Goal: Task Accomplishment & Management: Manage account settings

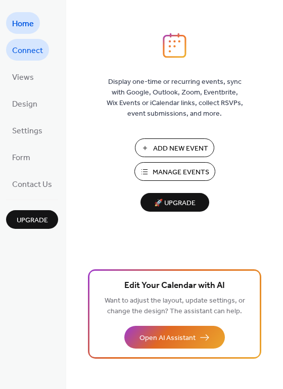
click at [32, 48] on span "Connect" at bounding box center [27, 51] width 31 height 16
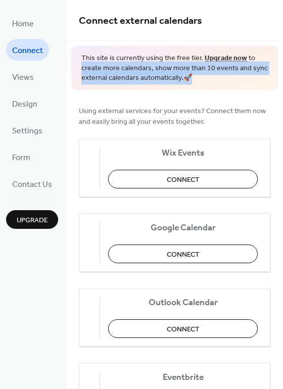
drag, startPoint x: 279, startPoint y: 46, endPoint x: 286, endPoint y: 78, distance: 33.1
click at [283, 78] on html "Home Connect Views Design Settings Form Contact Us Upgrade Connect Upgrade Conn…" at bounding box center [141, 194] width 283 height 389
click at [18, 67] on link "Views" at bounding box center [23, 77] width 34 height 22
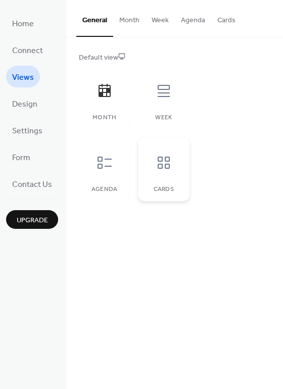
click at [157, 171] on div at bounding box center [164, 163] width 30 height 30
click at [106, 98] on icon at bounding box center [105, 91] width 16 height 16
click at [135, 15] on button "Month" at bounding box center [129, 18] width 32 height 36
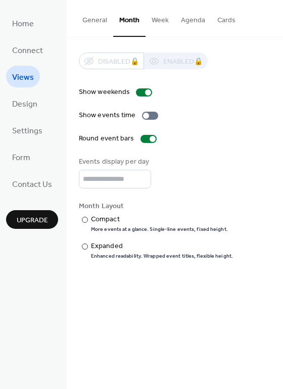
drag, startPoint x: 279, startPoint y: 77, endPoint x: 286, endPoint y: 120, distance: 43.5
click at [283, 120] on html "Home Connect Views Design Settings Form Contact Us Upgrade Views Upgrade Genera…" at bounding box center [141, 194] width 283 height 389
click at [93, 217] on div "Compact" at bounding box center [158, 219] width 135 height 11
drag, startPoint x: 280, startPoint y: 99, endPoint x: 280, endPoint y: 123, distance: 24.3
click at [280, 123] on div "Disabled 🔒 Enabled 🔒 Show weekends Show events time Round event bars Events dis…" at bounding box center [174, 156] width 217 height 238
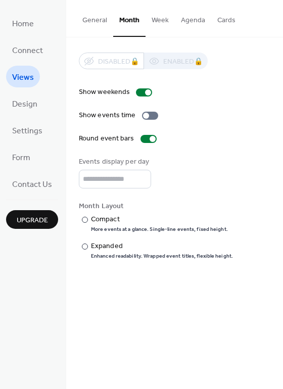
click at [232, 189] on div "Show weekends Show events time Round event bars Events display per day * Month …" at bounding box center [175, 173] width 192 height 173
click at [280, 194] on div "Disabled 🔒 Enabled 🔒 Show weekends Show events time Round event bars Events dis…" at bounding box center [174, 156] width 217 height 238
click at [24, 104] on span "Design" at bounding box center [24, 105] width 25 height 16
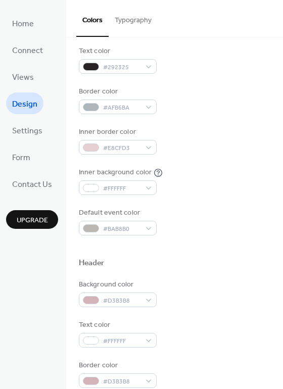
scroll to position [138, 0]
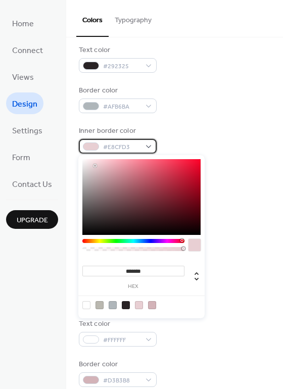
click at [136, 147] on span "#E8CFD3" at bounding box center [121, 147] width 37 height 11
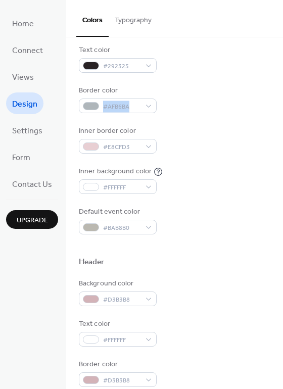
drag, startPoint x: 279, startPoint y: 82, endPoint x: 279, endPoint y: 108, distance: 25.3
click at [279, 108] on div "Color Presets Calendar Background color #FFFFFF Text color #292325 Border color…" at bounding box center [174, 292] width 217 height 785
drag, startPoint x: 279, startPoint y: 108, endPoint x: 281, endPoint y: 132, distance: 24.8
click at [281, 132] on div "Color Presets Calendar Background color #FFFFFF Text color #292325 Border color…" at bounding box center [174, 213] width 217 height 352
click at [226, 149] on div "Inner border color #E8CFD3" at bounding box center [175, 140] width 192 height 28
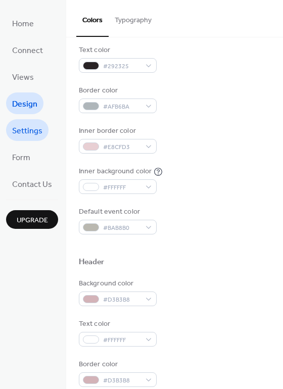
click at [18, 133] on span "Settings" at bounding box center [27, 131] width 30 height 16
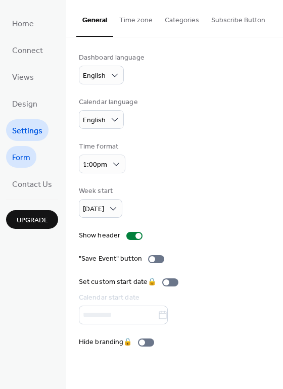
click at [22, 154] on span "Form" at bounding box center [21, 158] width 18 height 16
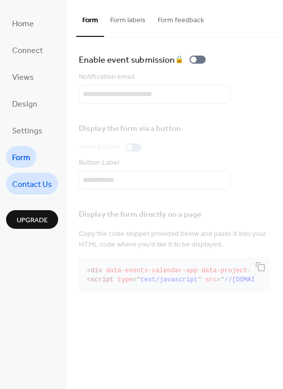
click at [35, 181] on span "Contact Us" at bounding box center [32, 185] width 40 height 16
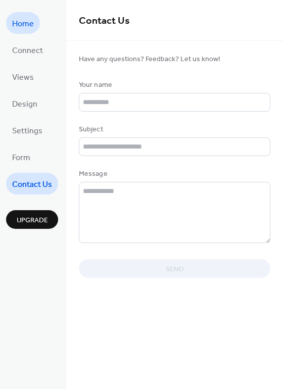
click at [29, 13] on link "Home" at bounding box center [23, 23] width 34 height 22
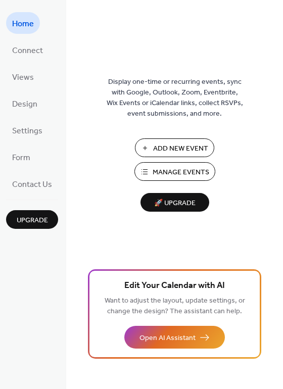
click at [182, 177] on span "Manage Events" at bounding box center [181, 172] width 57 height 11
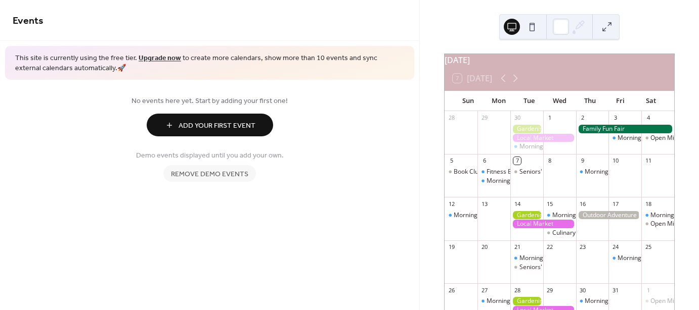
click at [378, 151] on div "Demo events displayed until you add your own. Remove demo events" at bounding box center [210, 163] width 394 height 37
click at [386, 155] on div "Demo events displayed until you add your own. Remove demo events" at bounding box center [210, 163] width 394 height 37
